Goal: Use online tool/utility: Utilize a website feature to perform a specific function

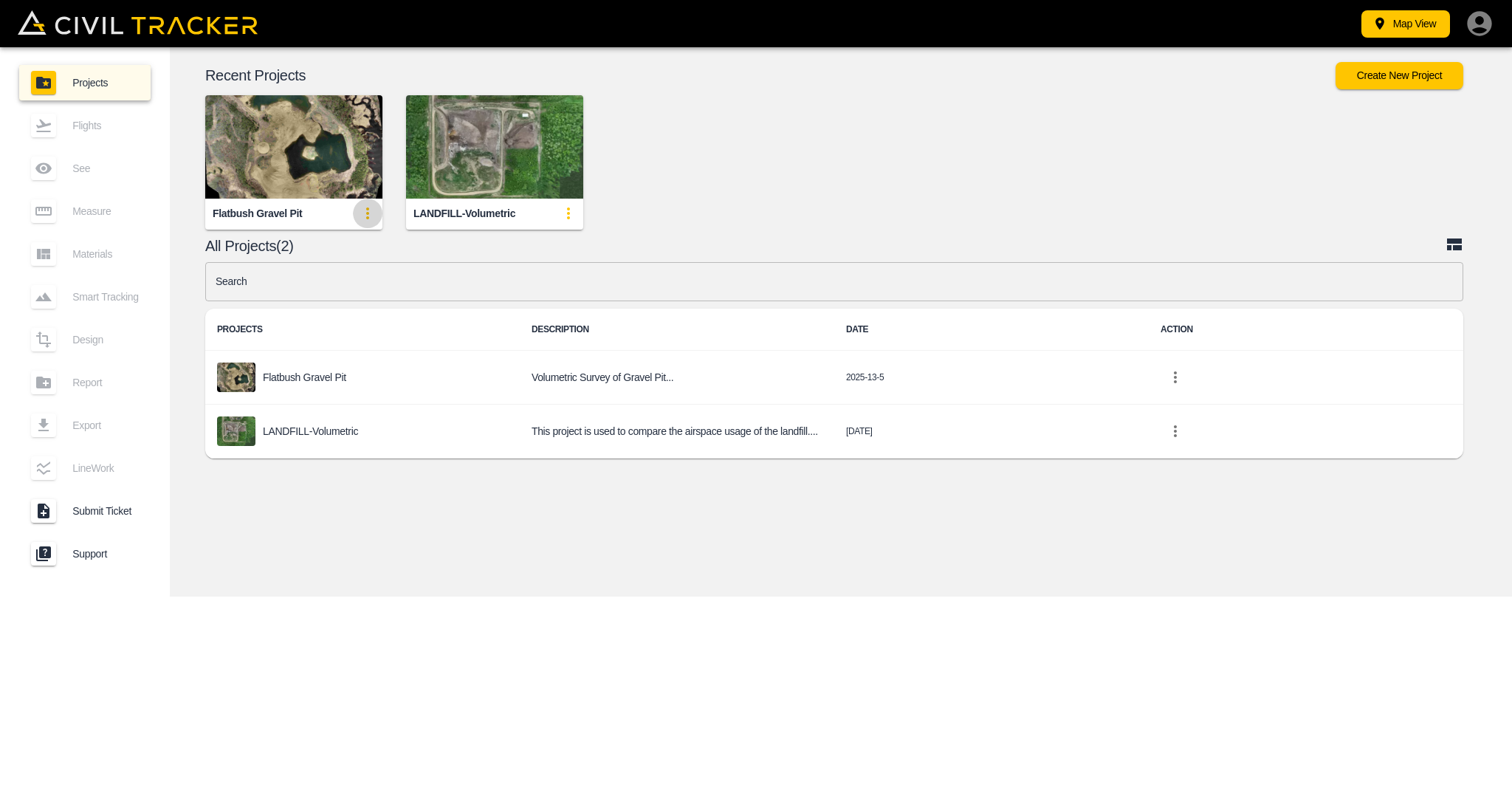
click at [360, 211] on icon "update-card-details" at bounding box center [367, 213] width 18 height 18
click at [360, 237] on li "View" at bounding box center [341, 246] width 84 height 24
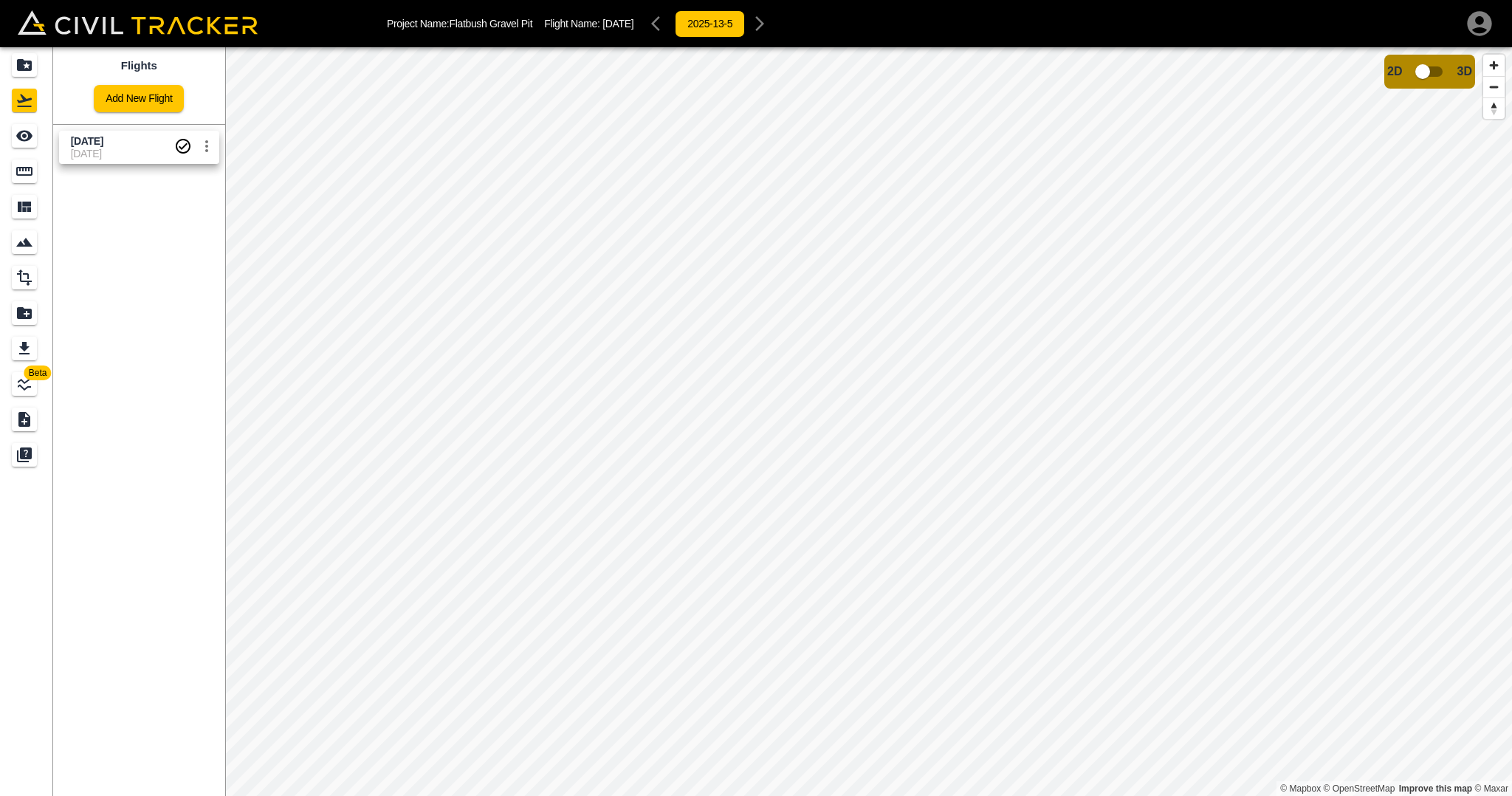
click at [682, 16] on div "2025-13-5" at bounding box center [710, 23] width 129 height 30
click at [774, 26] on div "2025-13-5" at bounding box center [710, 23] width 129 height 30
click at [1430, 76] on input "checkbox" at bounding box center [1422, 71] width 84 height 28
click at [1458, 68] on input "checkbox" at bounding box center [1466, 67] width 84 height 28
click at [27, 170] on icon "Measure" at bounding box center [24, 171] width 18 height 18
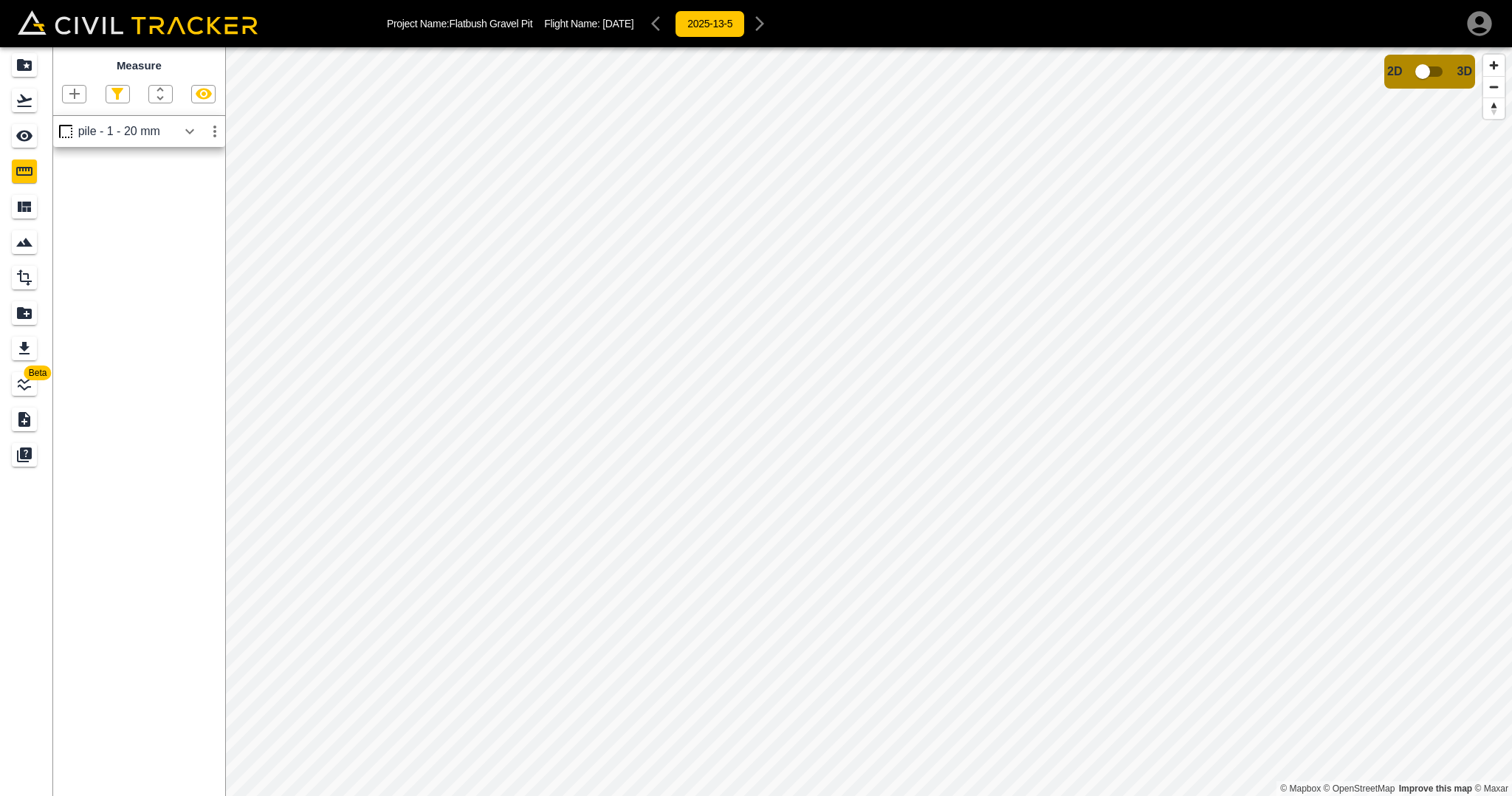
click at [179, 135] on button "button" at bounding box center [190, 131] width 25 height 30
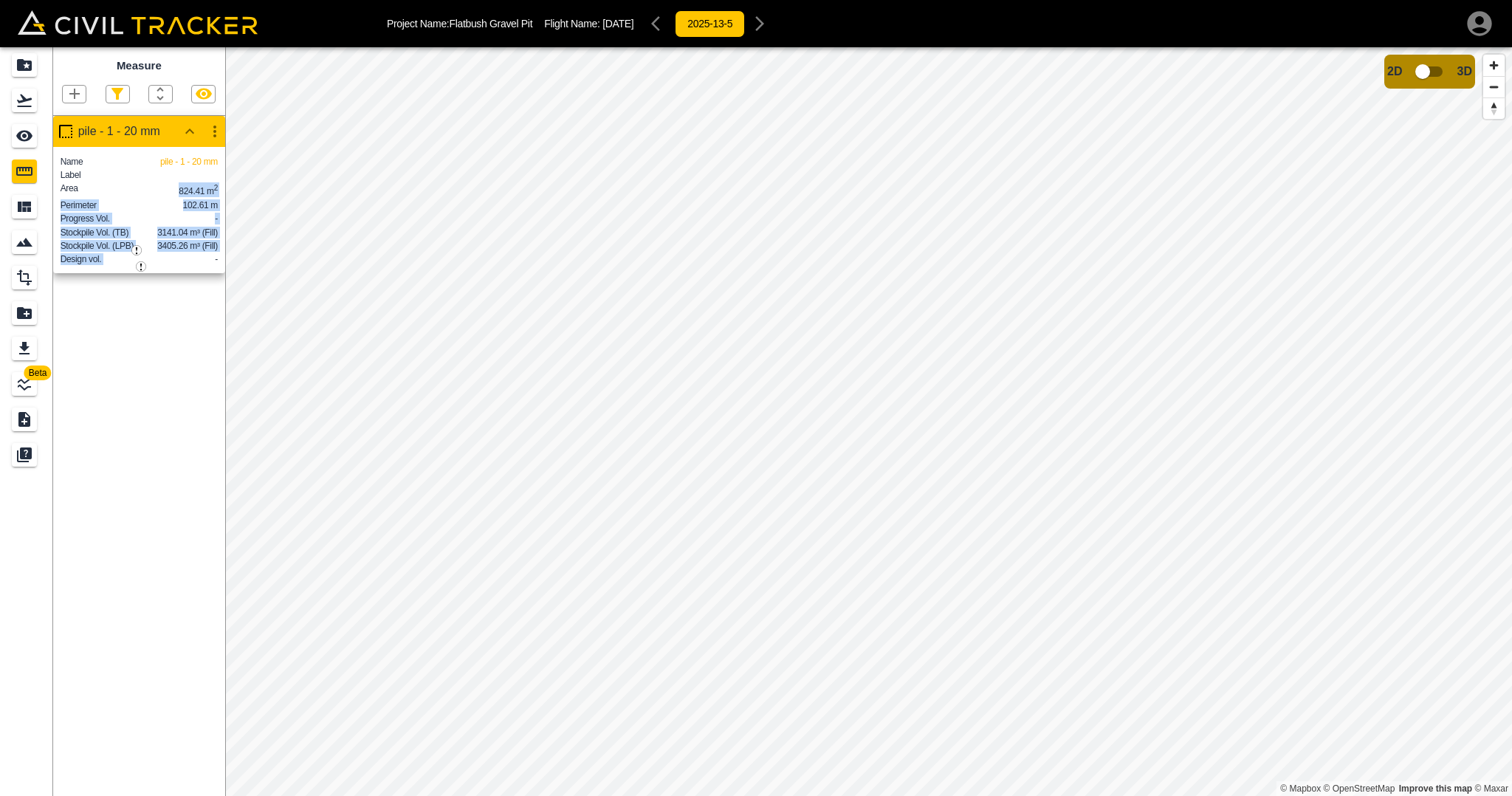
drag, startPoint x: 178, startPoint y: 199, endPoint x: 214, endPoint y: 284, distance: 92.3
click at [214, 266] on div "Name pile - 1 - 20 mm Label Area 824.41 m 2 Perimeter 102.61 m Progress Vol. - …" at bounding box center [139, 210] width 157 height 111
click at [163, 323] on div "Measure pile - 1 - 20 mm Name pile - 1 - 20 mm Label Area 824.41 m 2 Perimeter …" at bounding box center [139, 422] width 172 height 749
drag, startPoint x: 157, startPoint y: 249, endPoint x: 219, endPoint y: 252, distance: 62.1
click at [219, 252] on div "Name pile - 1 - 20 mm Label Area 824.41 m 2 Perimeter 102.61 m Progress Vol. - …" at bounding box center [139, 210] width 172 height 127
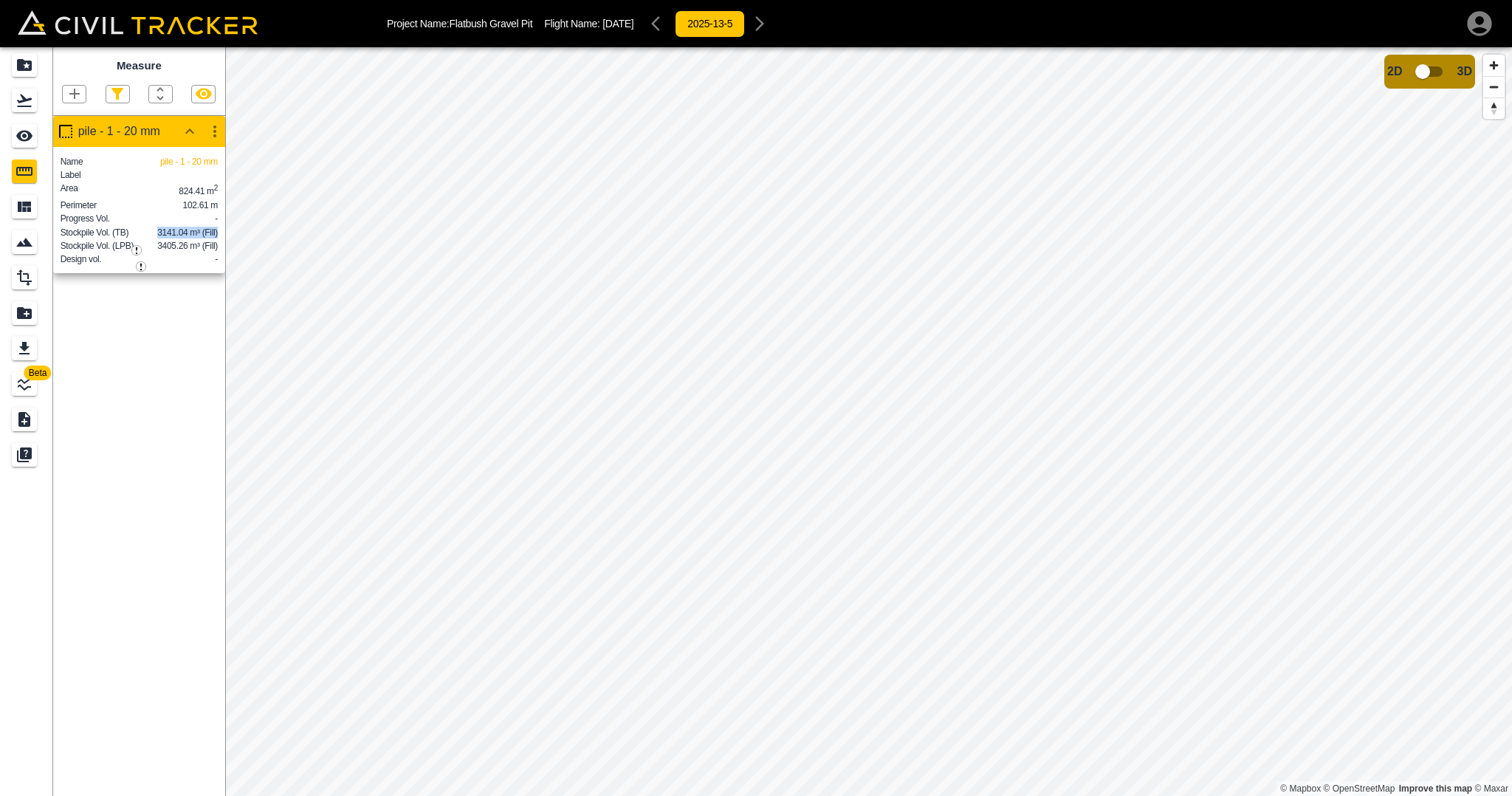
click at [136, 249] on img "button" at bounding box center [137, 250] width 10 height 10
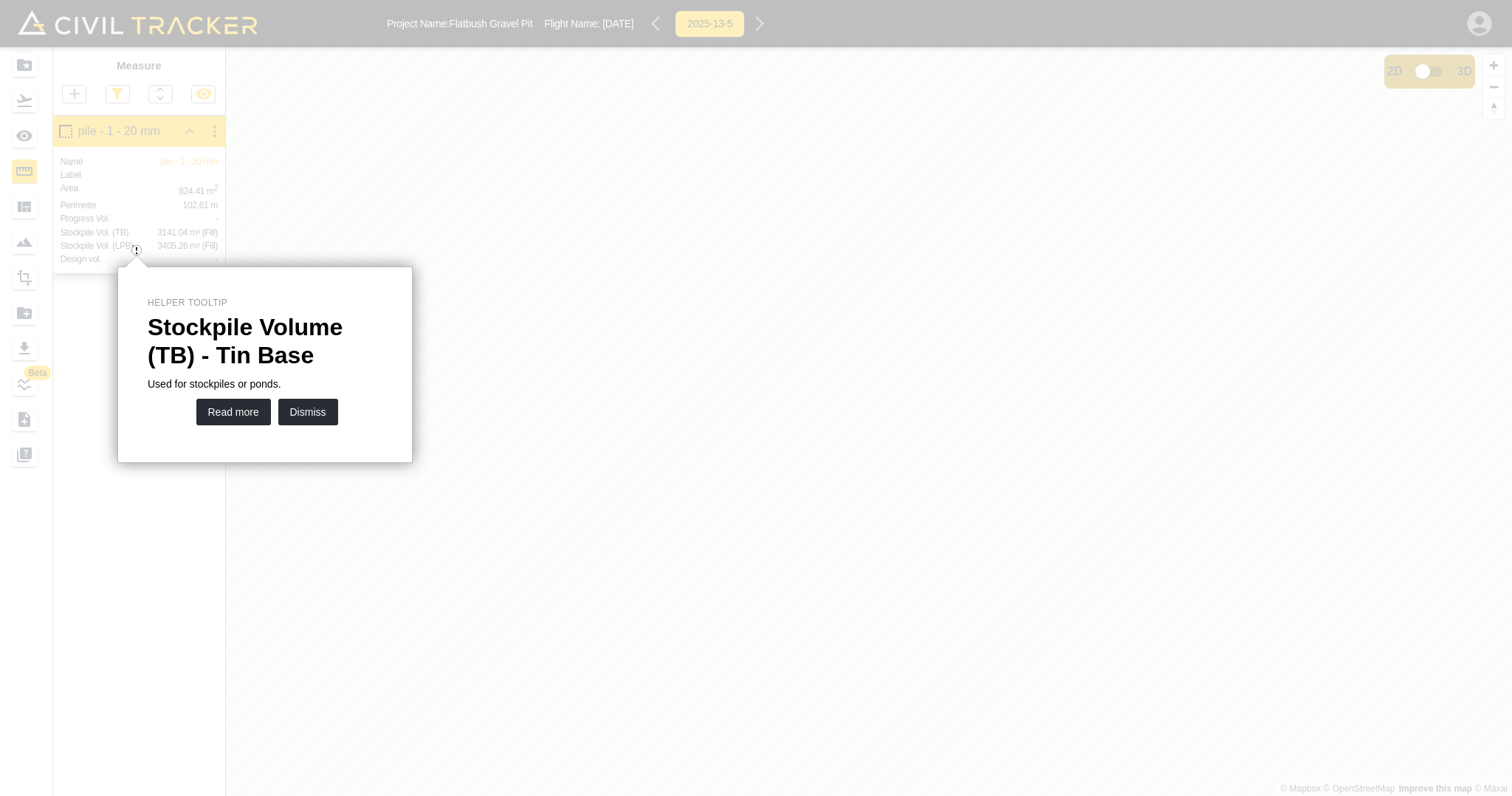
click at [133, 196] on div at bounding box center [137, 122] width 10 height 245
click at [138, 266] on div at bounding box center [137, 261] width 22 height 11
click at [314, 415] on button "Dismiss" at bounding box center [308, 412] width 59 height 26
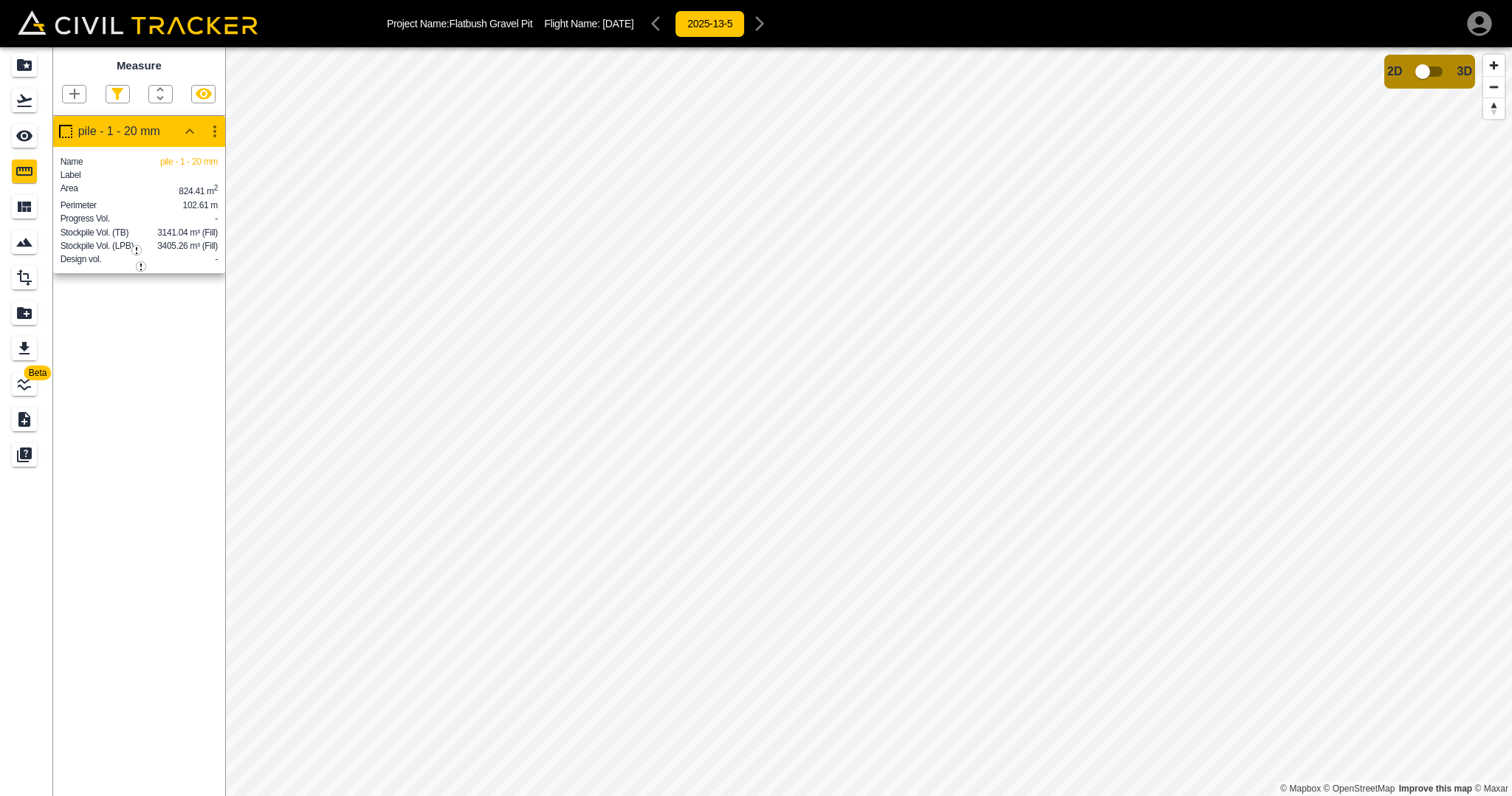
click at [144, 266] on img "button" at bounding box center [141, 266] width 10 height 10
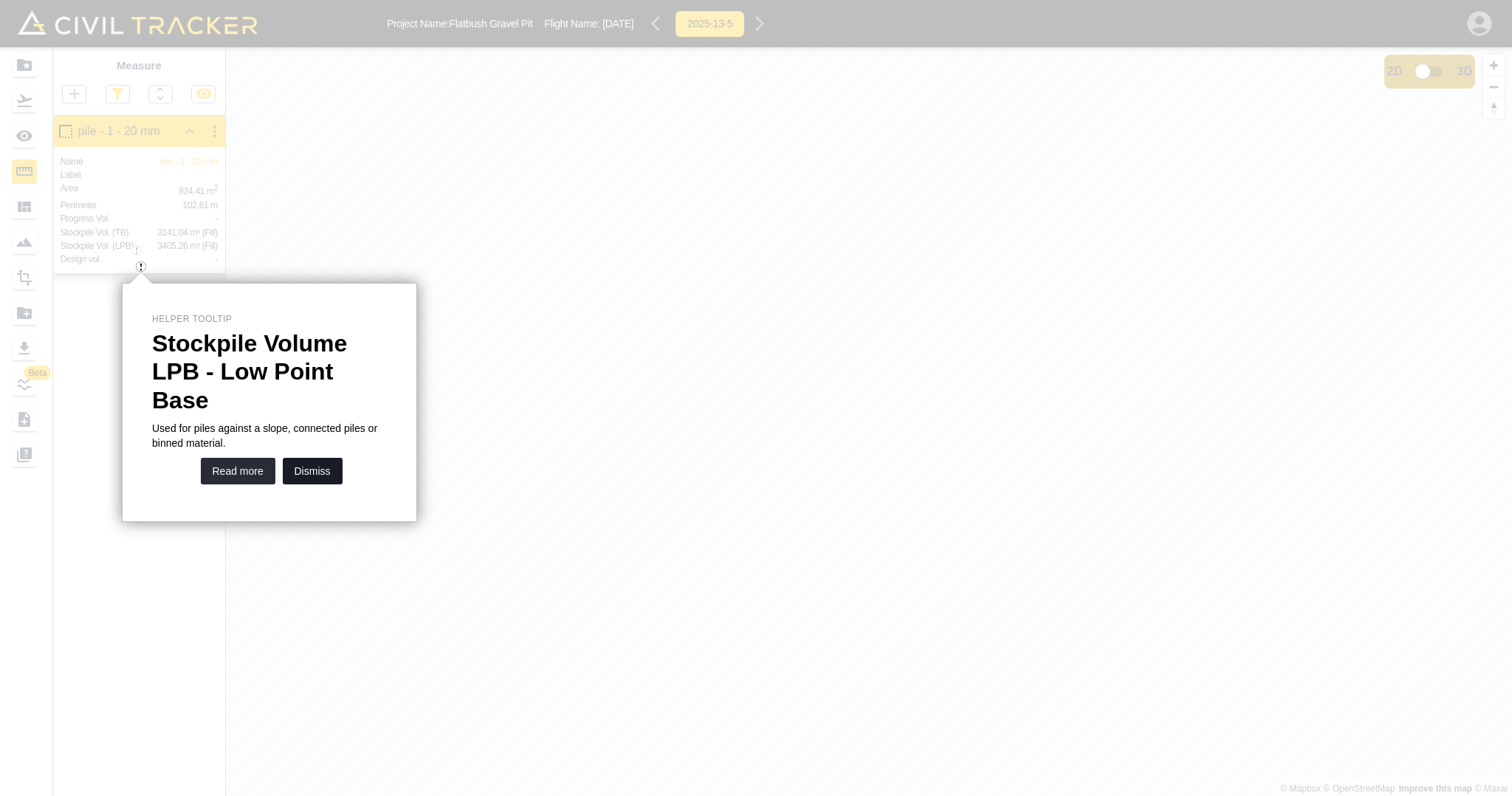
click at [318, 458] on button "Dismiss" at bounding box center [313, 471] width 59 height 26
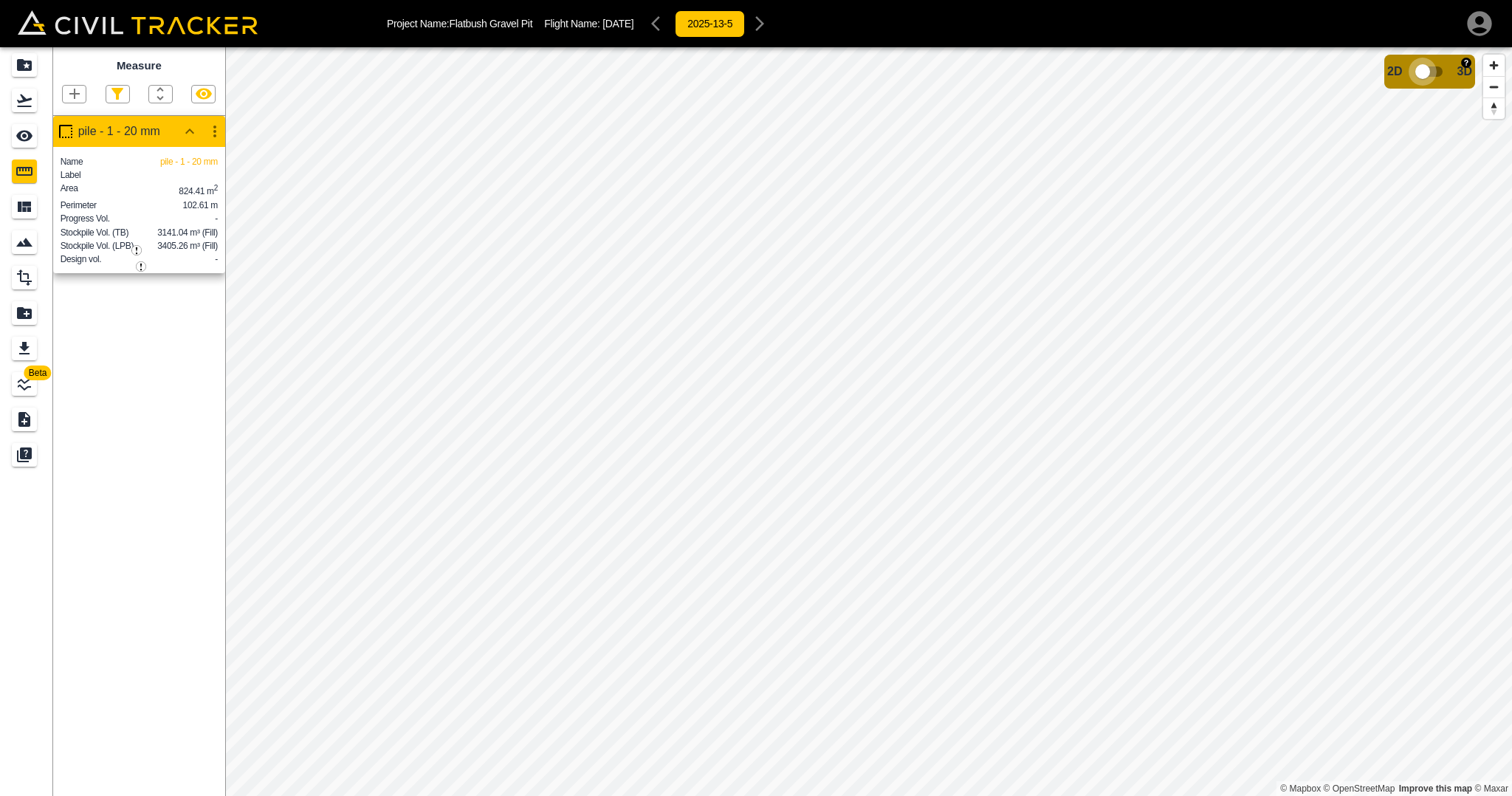
click at [1426, 72] on input "checkbox" at bounding box center [1422, 71] width 84 height 28
click at [185, 134] on icon "button" at bounding box center [190, 131] width 8 height 5
